Goal: Navigation & Orientation: Find specific page/section

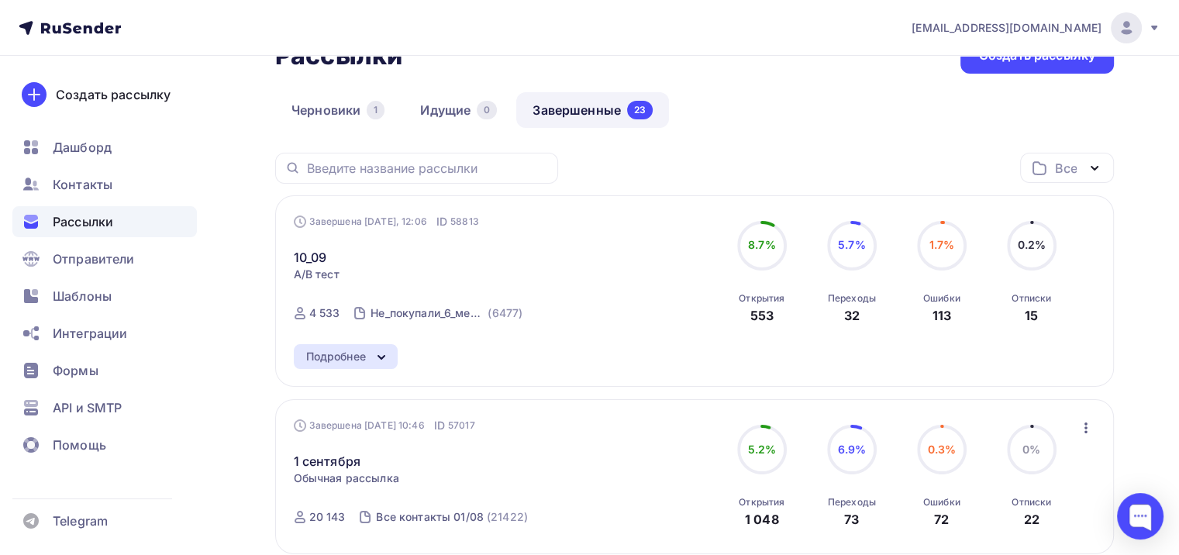
scroll to position [155, 0]
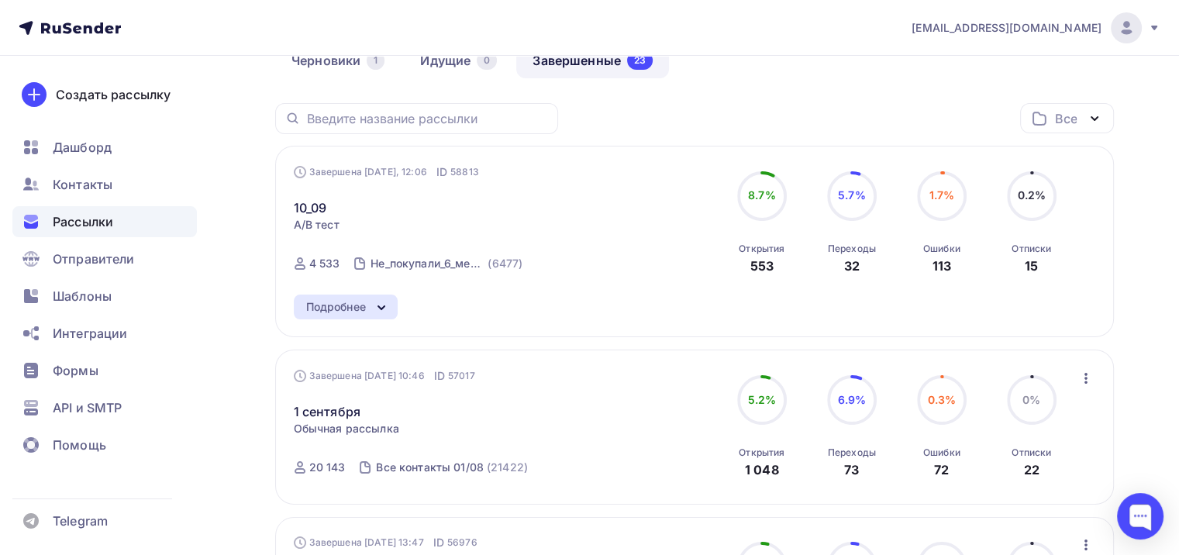
drag, startPoint x: 366, startPoint y: 305, endPoint x: 364, endPoint y: 313, distance: 7.9
click at [366, 307] on div "Подробнее" at bounding box center [336, 307] width 60 height 19
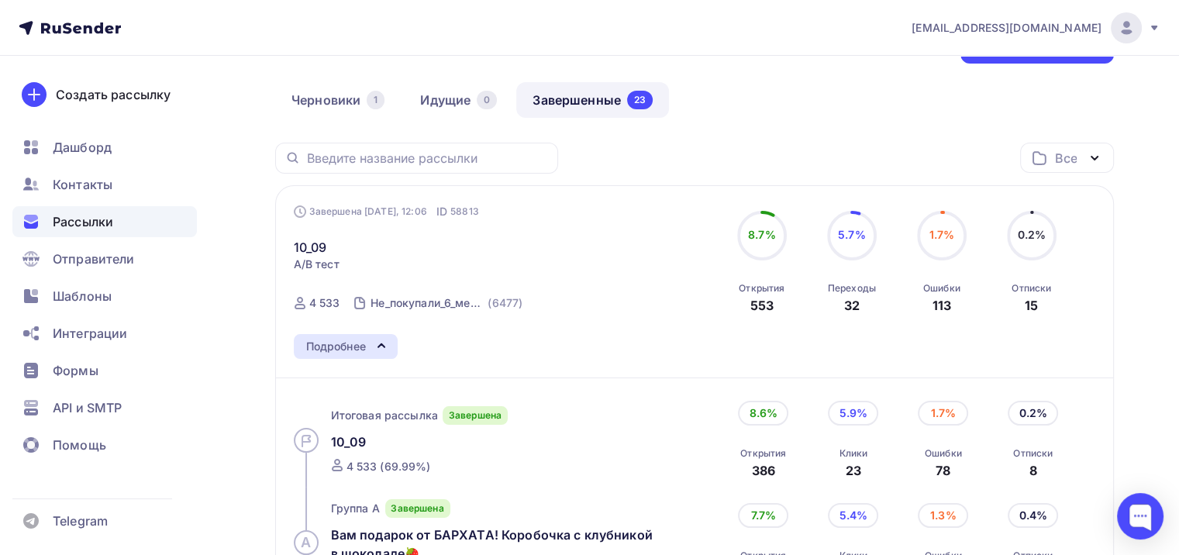
scroll to position [310, 0]
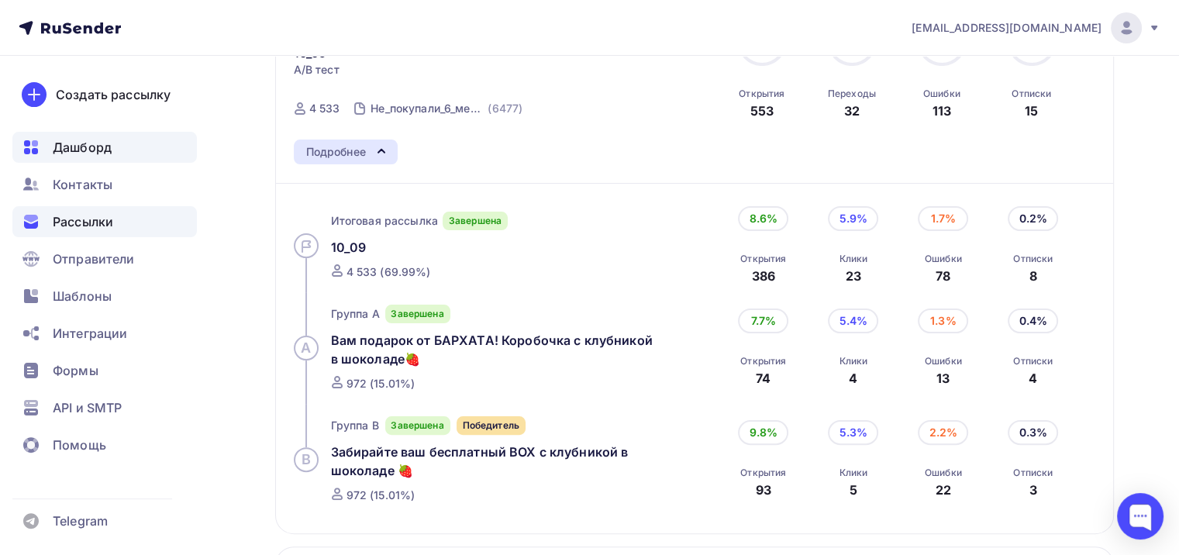
click at [53, 146] on span "Дашборд" at bounding box center [82, 147] width 59 height 19
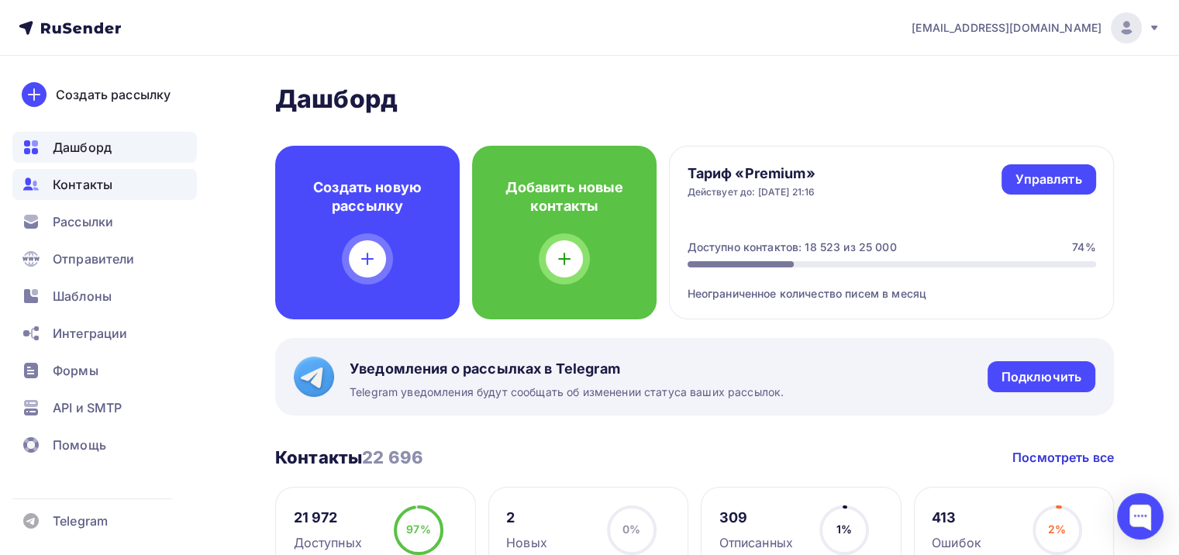
click at [92, 184] on span "Контакты" at bounding box center [83, 184] width 60 height 19
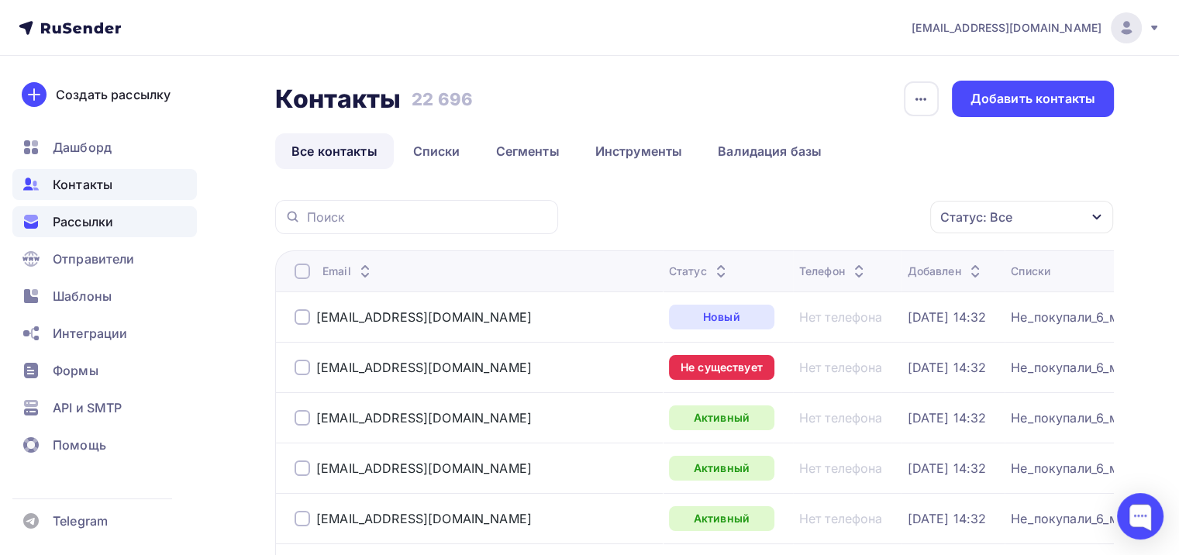
click at [122, 221] on div "Рассылки" at bounding box center [104, 221] width 184 height 31
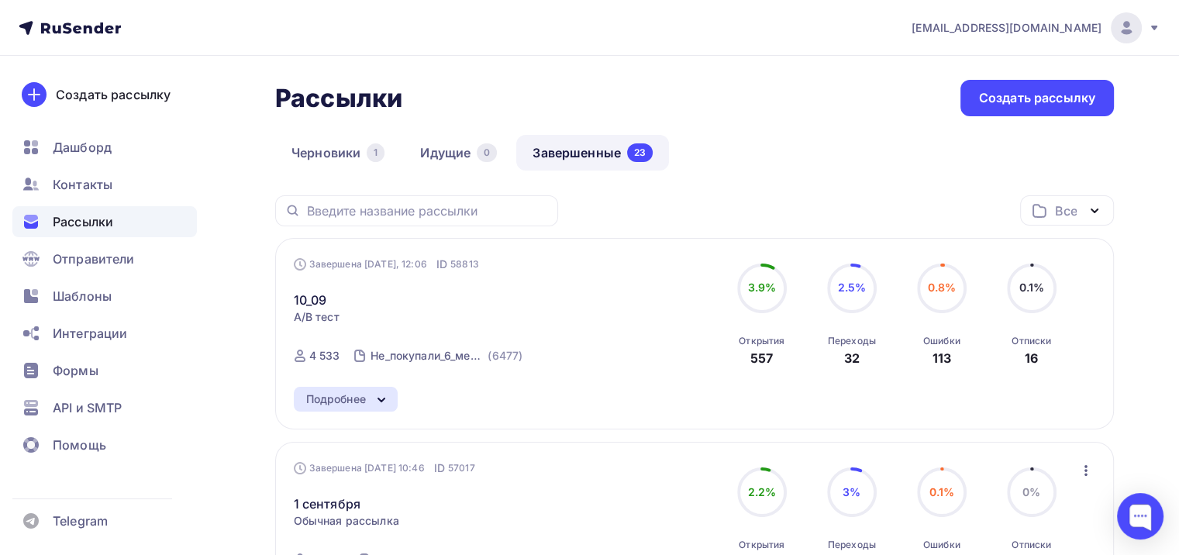
scroll to position [77, 0]
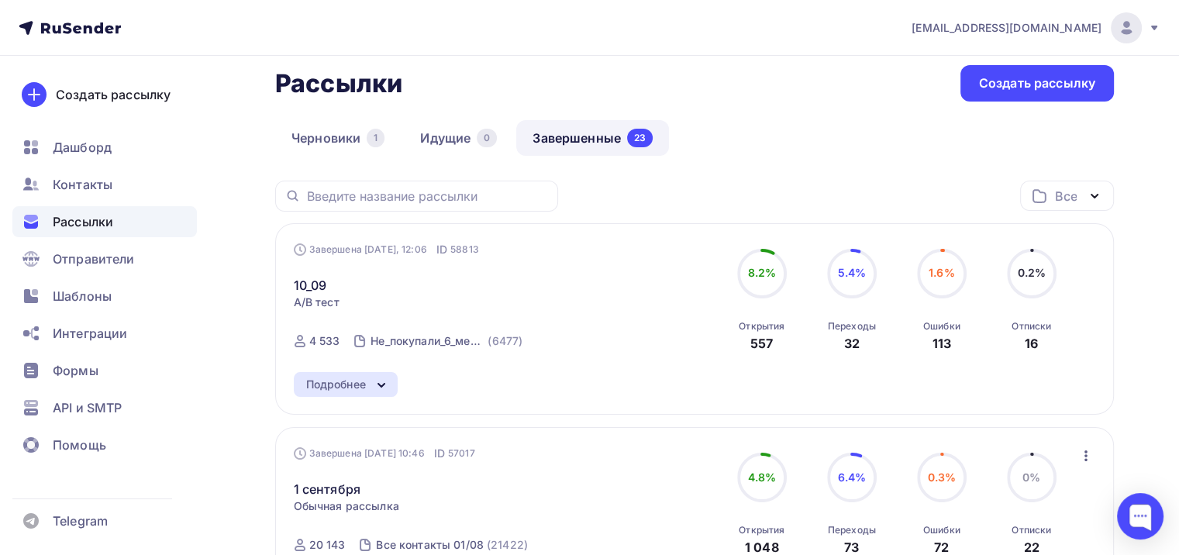
click at [382, 378] on icon at bounding box center [381, 385] width 19 height 19
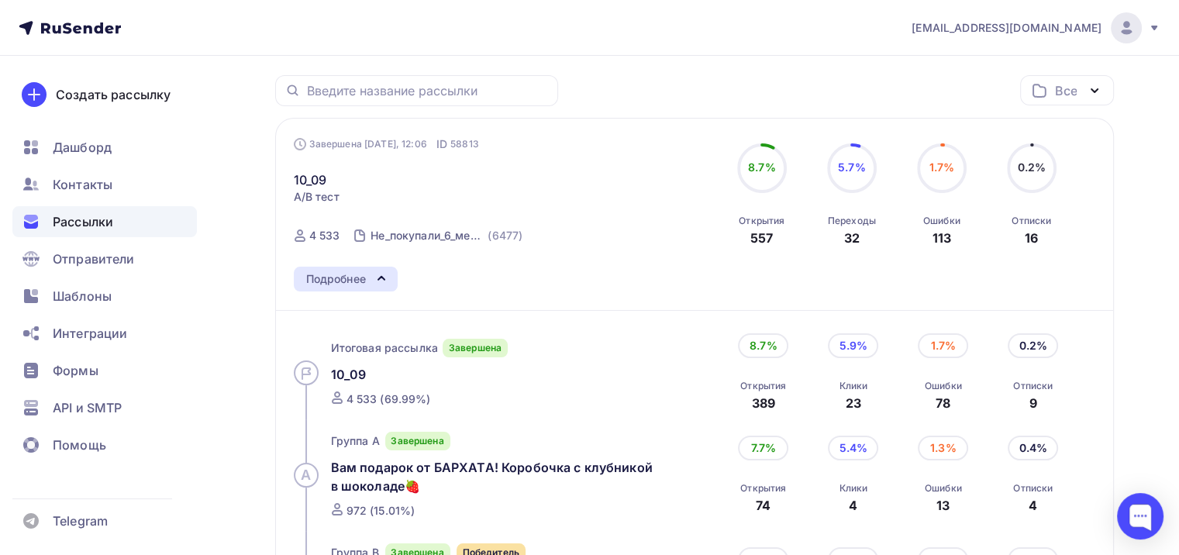
scroll to position [232, 0]
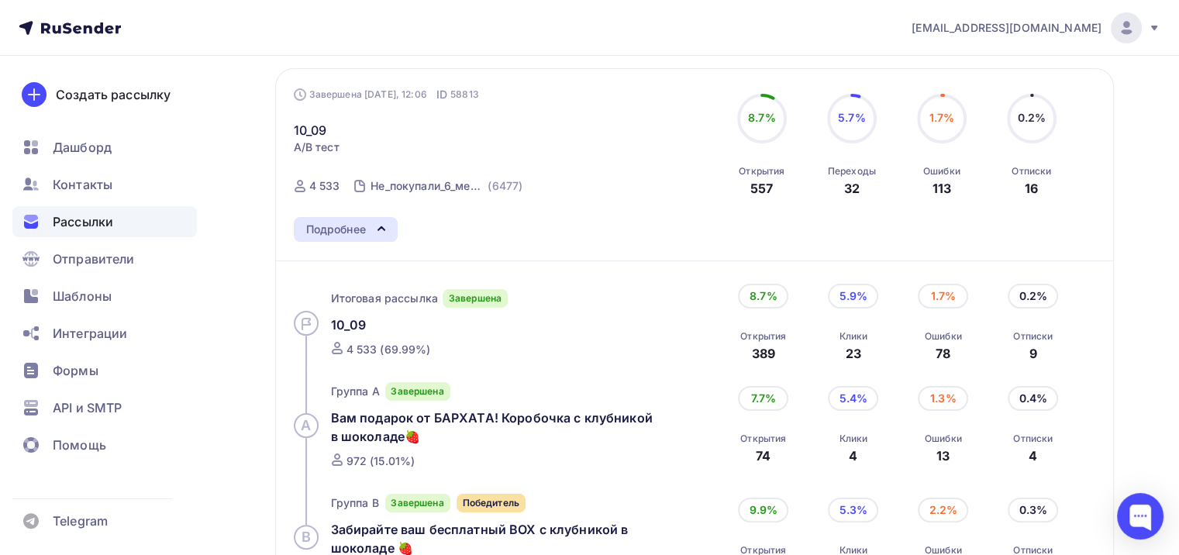
click at [375, 229] on icon at bounding box center [381, 228] width 19 height 19
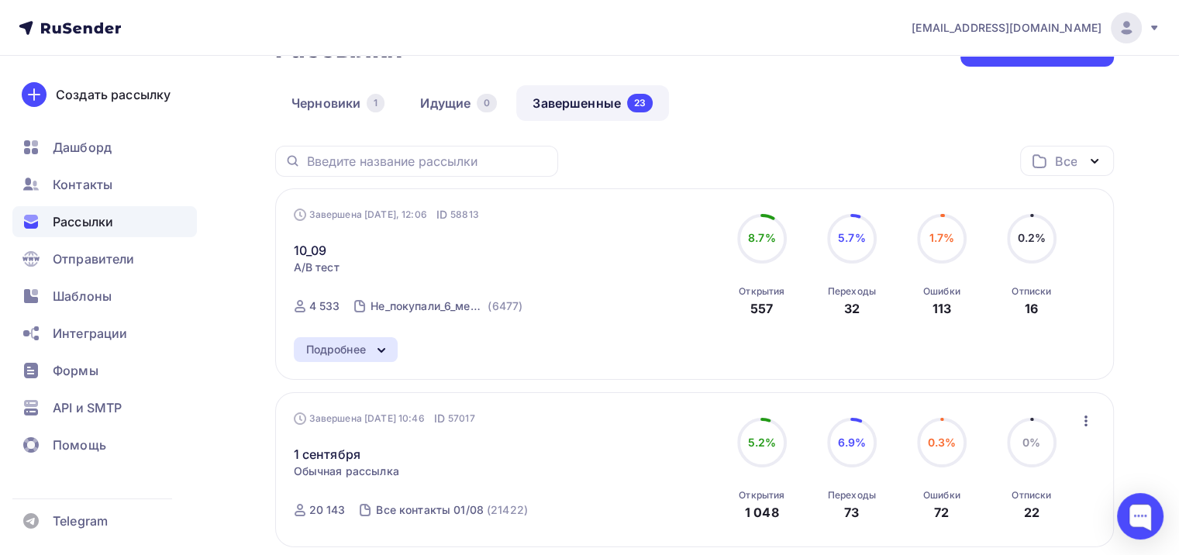
scroll to position [0, 0]
